Goal: Task Accomplishment & Management: Manage account settings

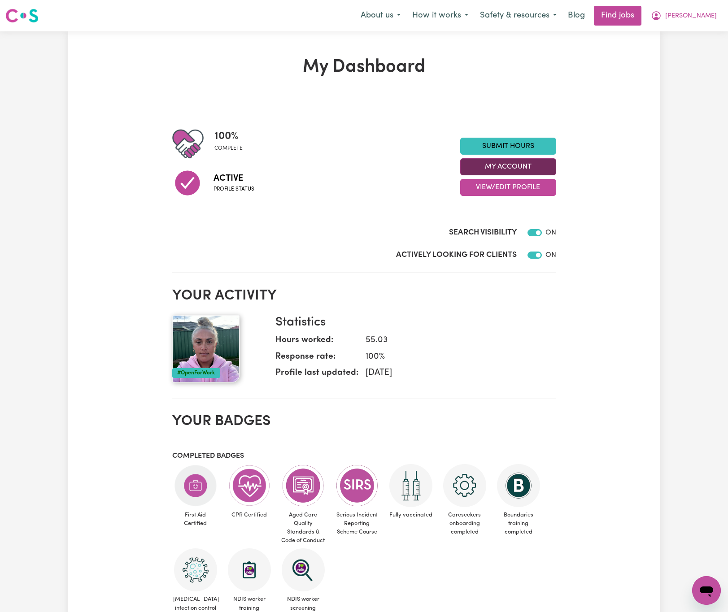
click at [543, 165] on button "My Account" at bounding box center [508, 166] width 96 height 17
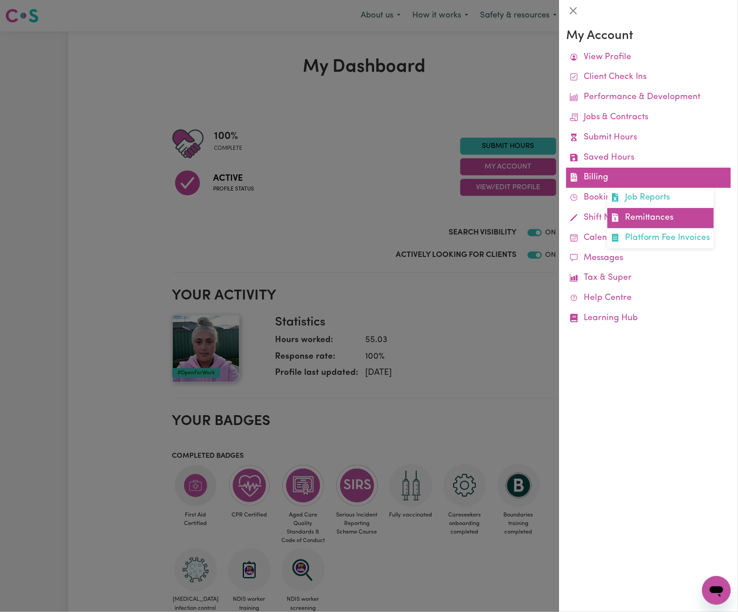
click at [660, 214] on link "Remittances" at bounding box center [660, 218] width 106 height 20
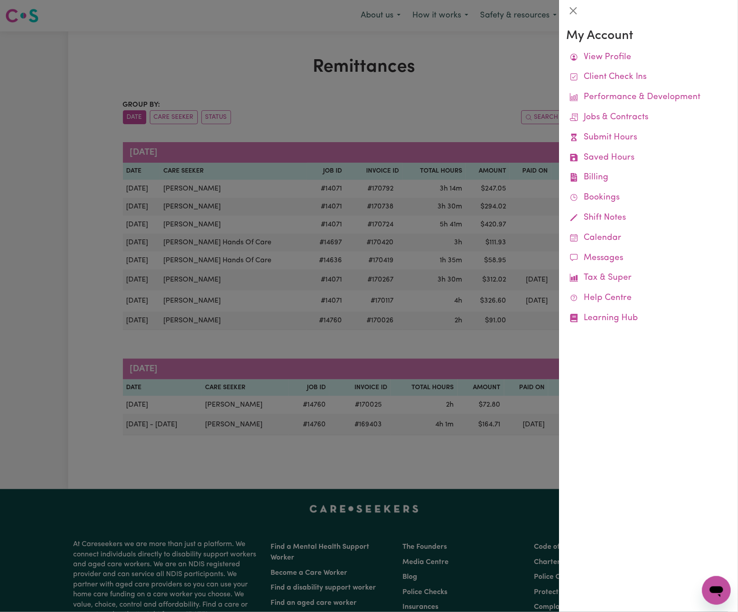
click at [460, 113] on div at bounding box center [369, 306] width 738 height 612
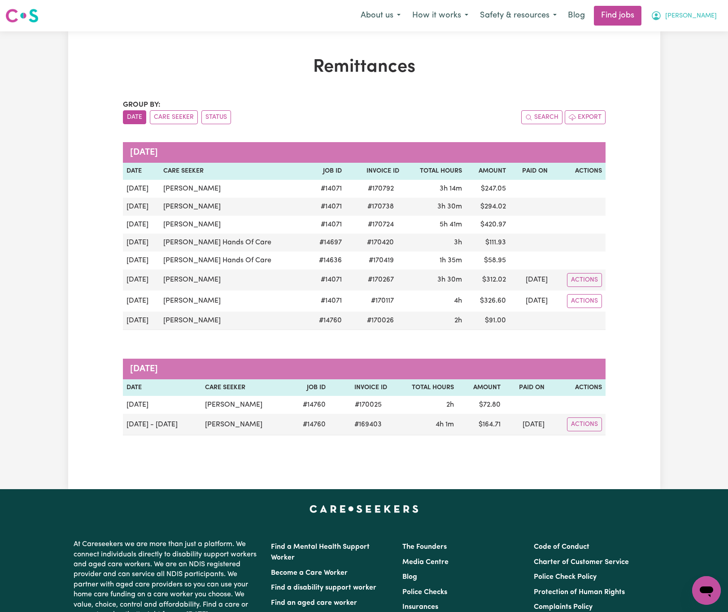
click at [697, 13] on span "[PERSON_NAME]" at bounding box center [691, 16] width 52 height 10
click at [697, 66] on link "Logout" at bounding box center [686, 68] width 71 height 17
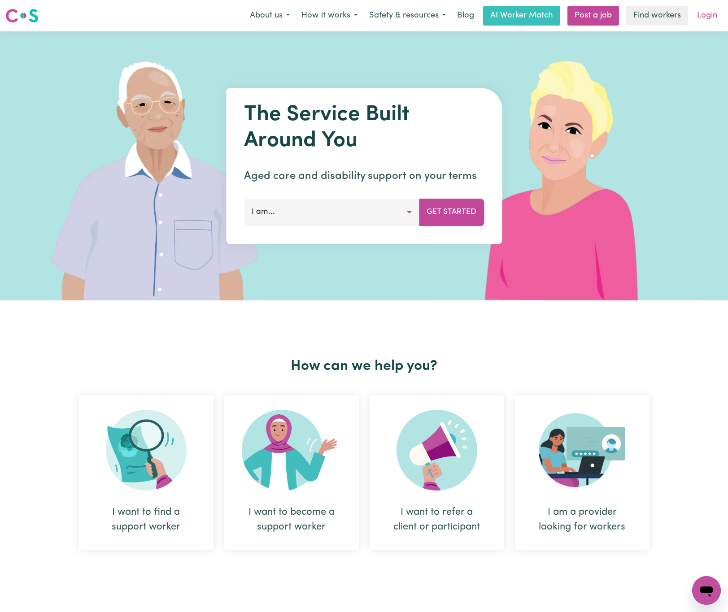
click at [709, 20] on link "Login" at bounding box center [706, 16] width 31 height 20
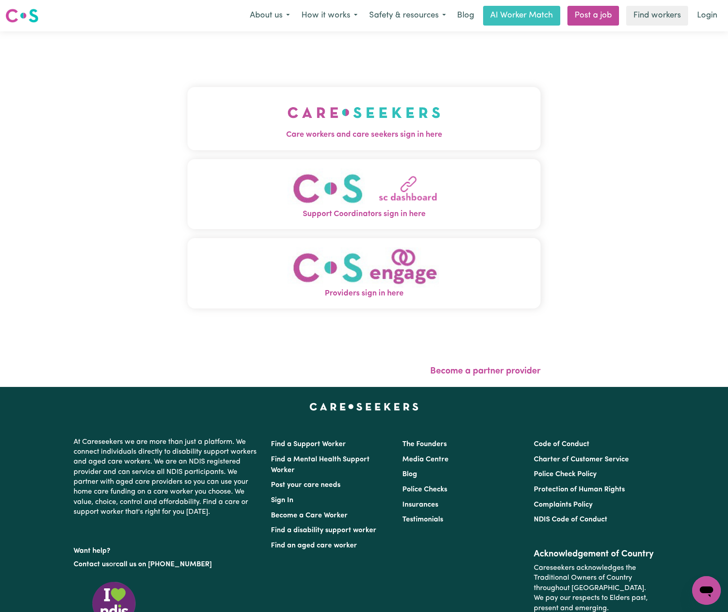
click at [307, 121] on img "Care workers and care seekers sign in here" at bounding box center [363, 112] width 153 height 33
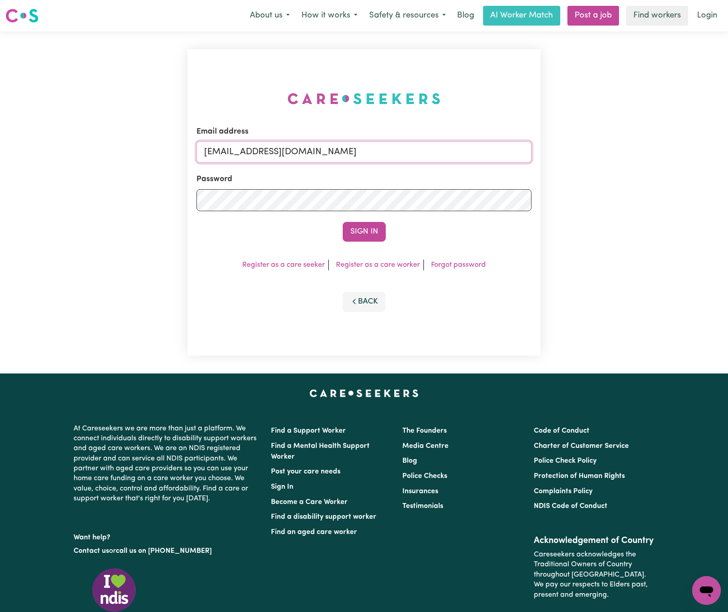
drag, startPoint x: 246, startPoint y: 144, endPoint x: 446, endPoint y: 157, distance: 200.0
click at [447, 156] on input "[EMAIL_ADDRESS][DOMAIN_NAME]" at bounding box center [363, 152] width 335 height 22
paste input "[DOMAIN_NAME][EMAIL_ADDRESS][DOMAIN_NAME]"
type input "superuser~[DOMAIN_NAME][EMAIL_ADDRESS][DOMAIN_NAME]"
click at [343, 222] on button "Sign In" at bounding box center [364, 232] width 43 height 20
